Goal: Transaction & Acquisition: Purchase product/service

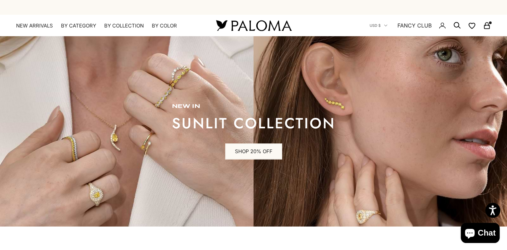
click at [486, 25] on rect "Secondary navigation" at bounding box center [486, 26] width 5 height 3
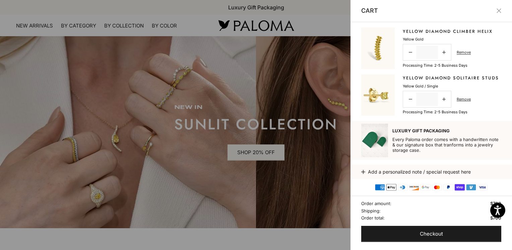
click at [429, 30] on link "Yellow Diamond Climber Helix" at bounding box center [448, 31] width 90 height 7
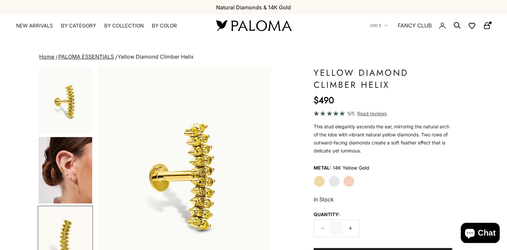
scroll to position [0, 361]
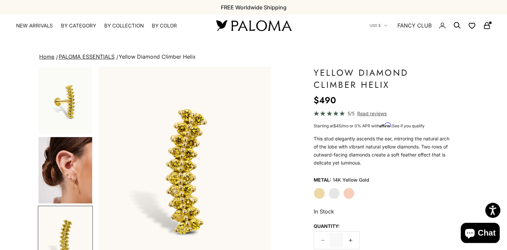
click at [76, 178] on img "Go to item 4" at bounding box center [66, 170] width 54 height 66
click at [72, 175] on img "Go to item 4" at bounding box center [66, 170] width 54 height 66
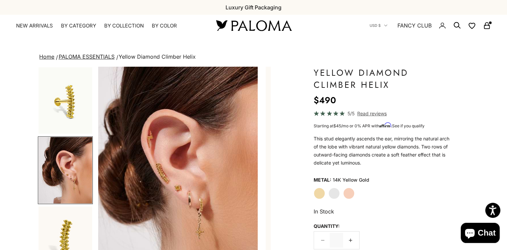
scroll to position [0, 181]
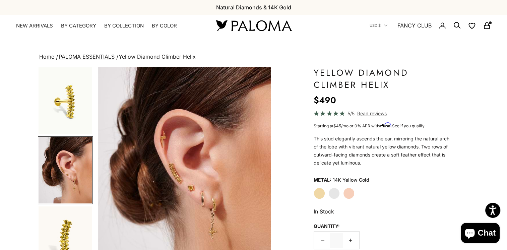
click at [74, 121] on img "Go to item 1" at bounding box center [66, 100] width 54 height 66
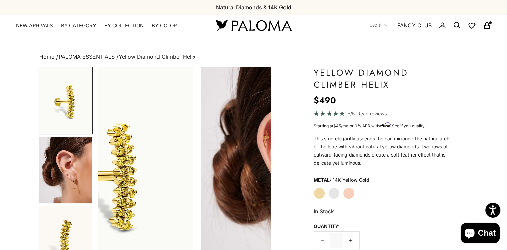
scroll to position [0, 0]
